Goal: Register for event/course

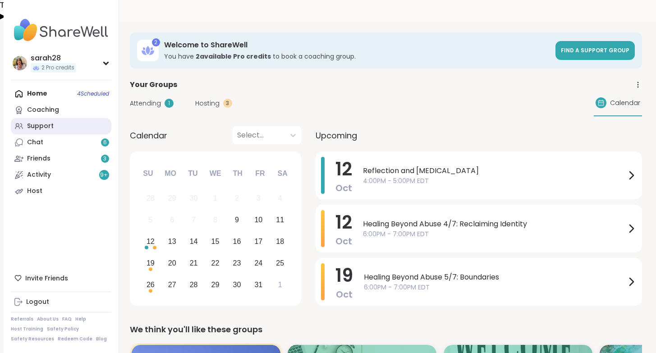
scroll to position [195, 0]
click at [34, 127] on div "Support" at bounding box center [40, 126] width 27 height 9
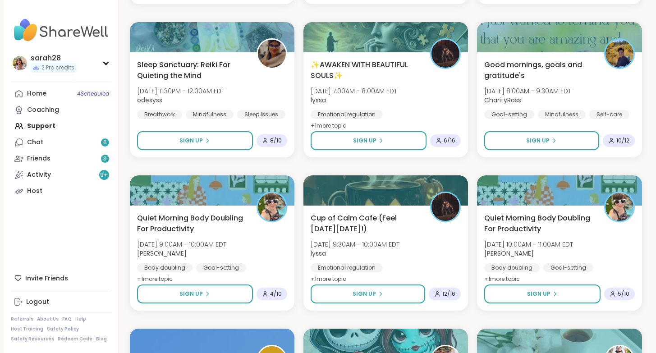
scroll to position [1668, 0]
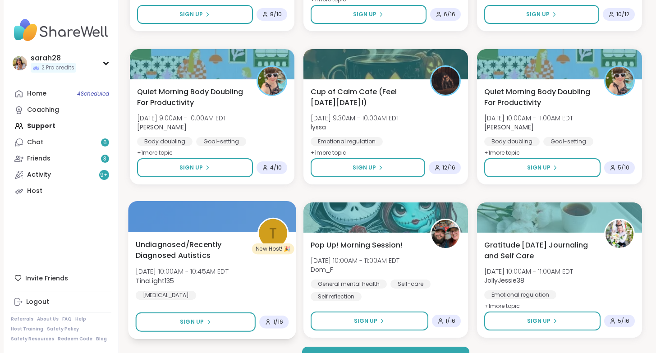
click at [206, 239] on span "Undiagnosed/Recently Diagnosed Autistics" at bounding box center [191, 250] width 112 height 22
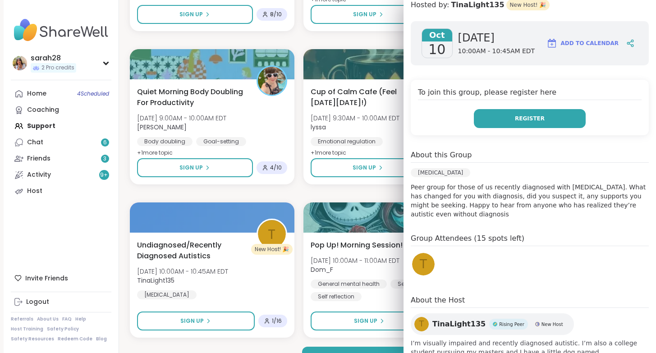
scroll to position [128, 0]
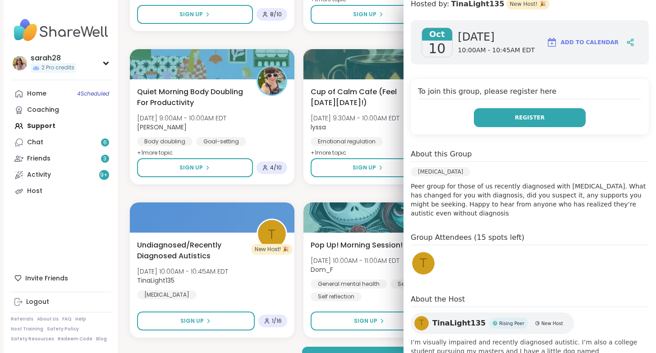
click at [530, 119] on span "Register" at bounding box center [530, 118] width 30 height 8
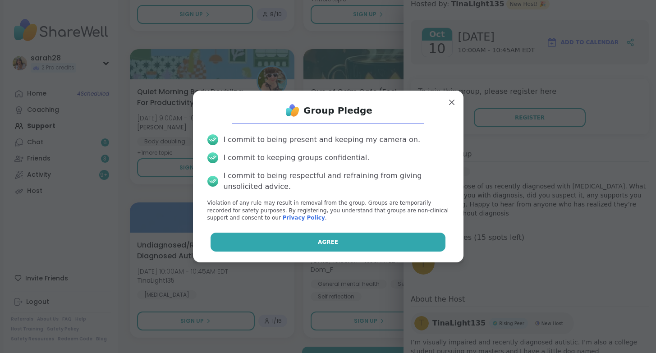
click at [342, 236] on button "Agree" at bounding box center [328, 242] width 235 height 19
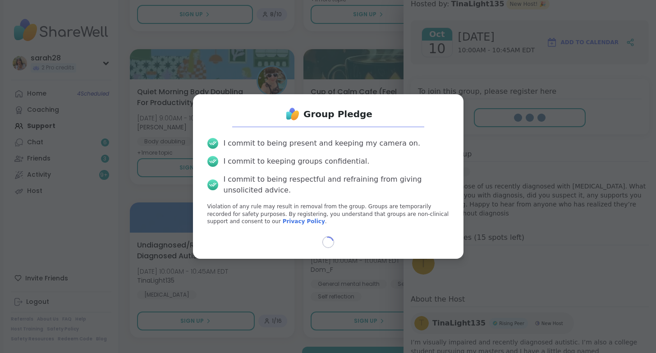
select select "**"
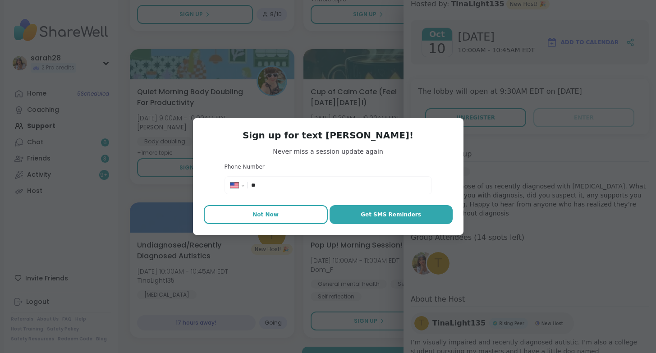
click at [275, 220] on button "Not Now" at bounding box center [266, 214] width 124 height 19
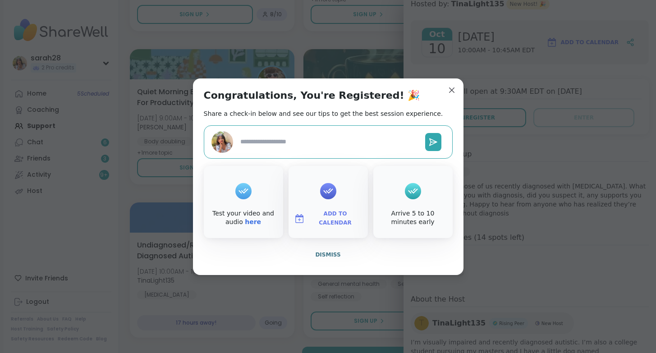
click at [445, 95] on div "Congratulations, You're Registered! 🎉 Share a check-in below and see our tips t…" at bounding box center [328, 176] width 270 height 197
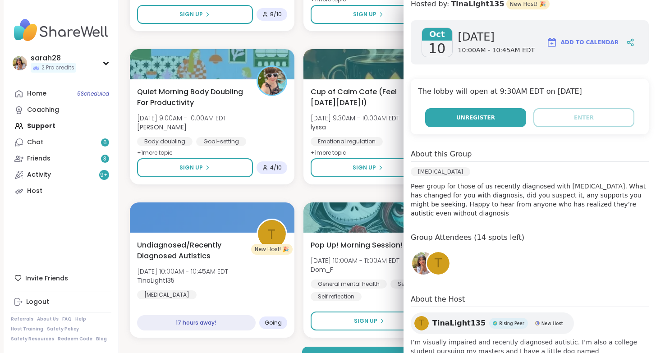
click at [452, 116] on button "Unregister" at bounding box center [475, 117] width 101 height 19
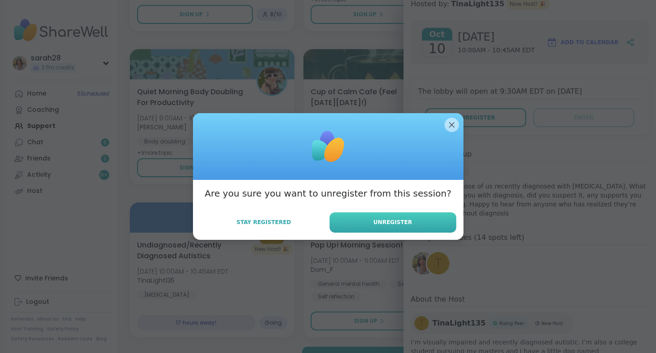
click at [355, 220] on button "Unregister" at bounding box center [393, 222] width 127 height 20
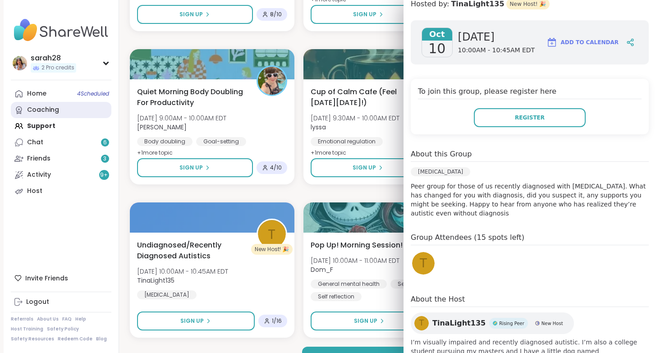
click at [71, 102] on link "Coaching" at bounding box center [61, 110] width 101 height 16
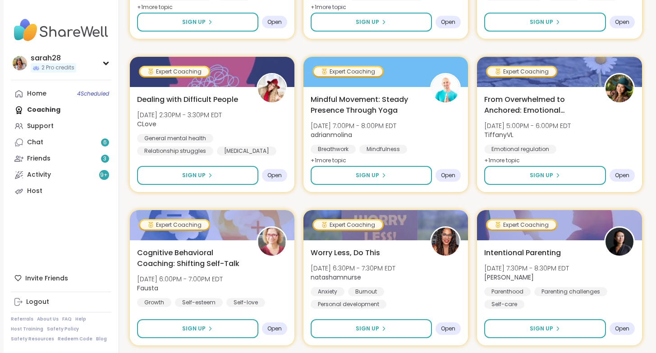
scroll to position [1684, 0]
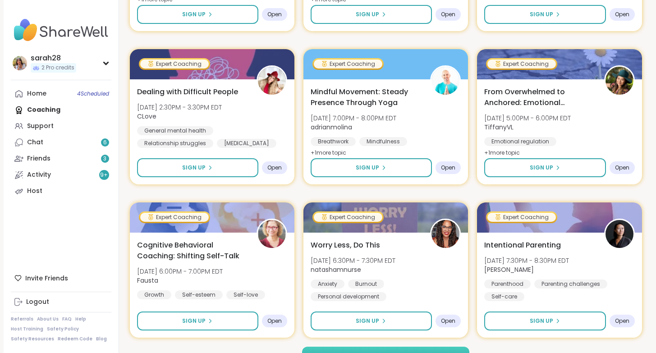
click at [341, 347] on button "Load more groups" at bounding box center [385, 356] width 167 height 19
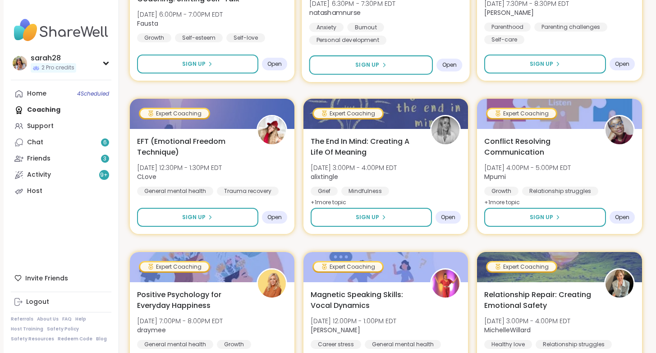
scroll to position [1939, 0]
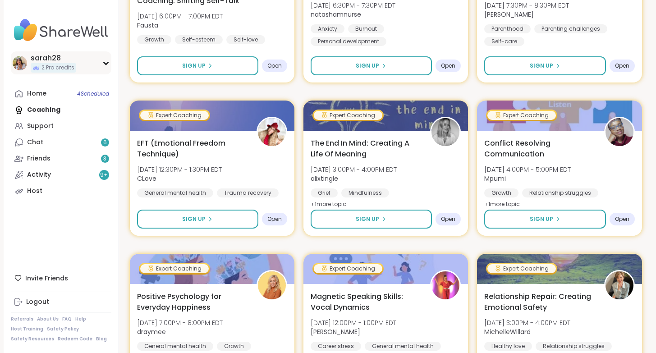
click at [67, 71] on span "2 Pro credits" at bounding box center [57, 68] width 33 height 8
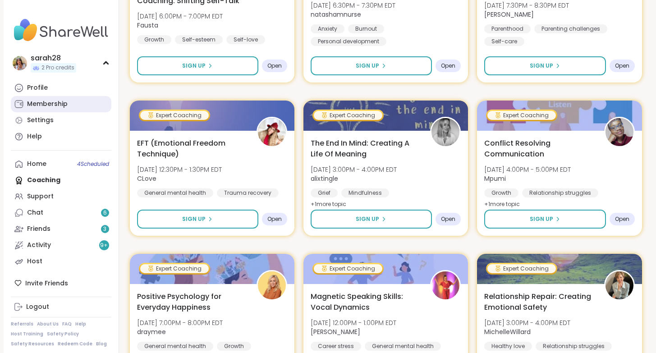
click at [70, 101] on link "Membership" at bounding box center [61, 104] width 101 height 16
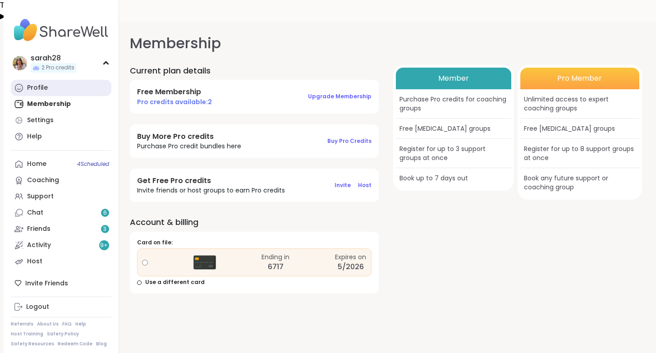
click at [47, 91] on link "Profile" at bounding box center [61, 88] width 101 height 16
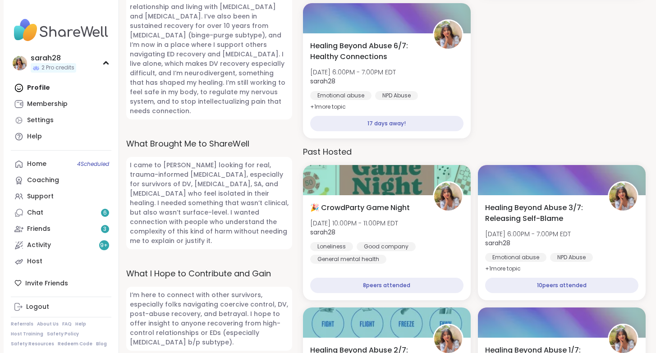
scroll to position [673, 0]
